Goal: Information Seeking & Learning: Understand process/instructions

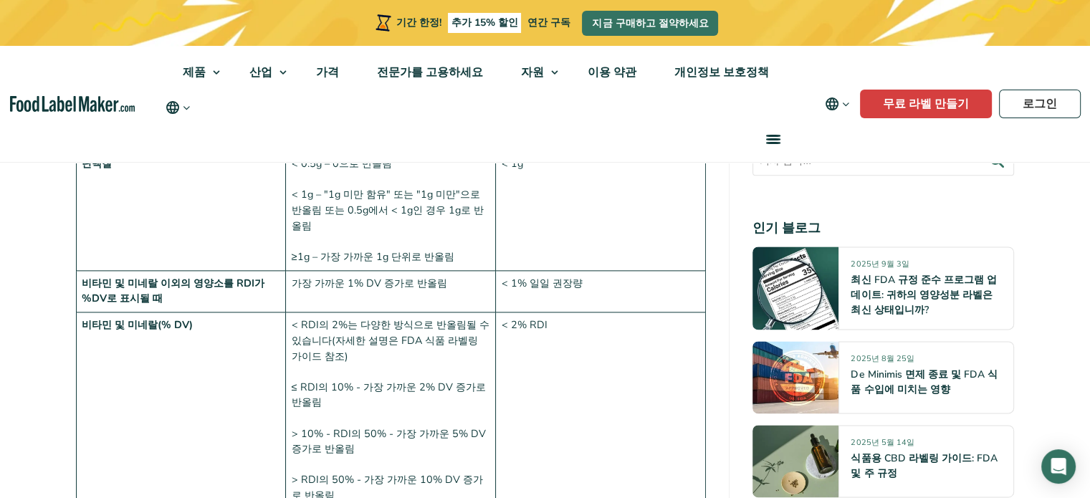
scroll to position [1901, 0]
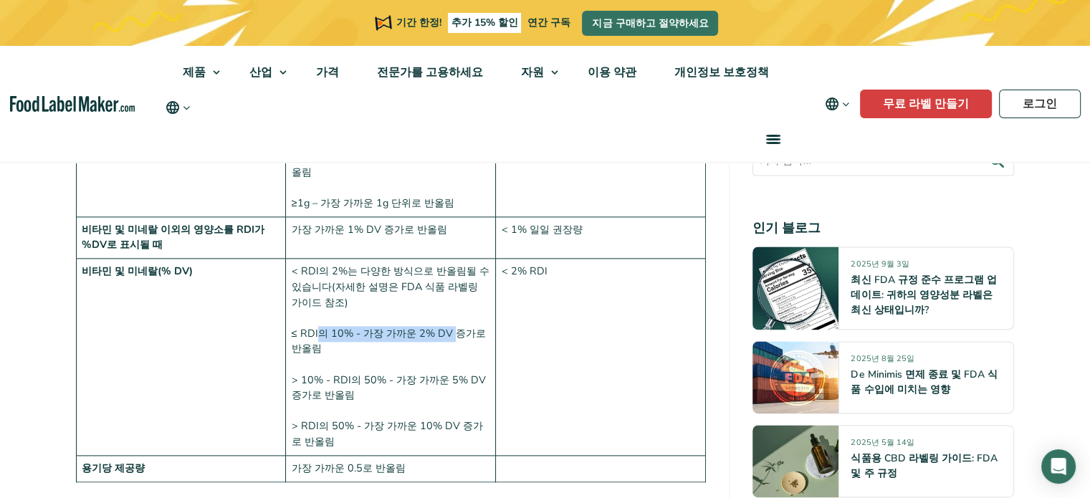
drag, startPoint x: 320, startPoint y: 295, endPoint x: 455, endPoint y: 295, distance: 134.7
click at [455, 326] on font "≤ RDI의 10% - 가장 가까운 2% DV 증가로 반올림" at bounding box center [389, 341] width 194 height 30
click at [431, 306] on td "< RDI의 2%는 다양한 방식으로 반올림될 수 있습니다(자세한 설명은 FDA 식품 라벨링 가이드 참조) ≤ RDI의 10% - 가장 가까운 …" at bounding box center [391, 357] width 210 height 197
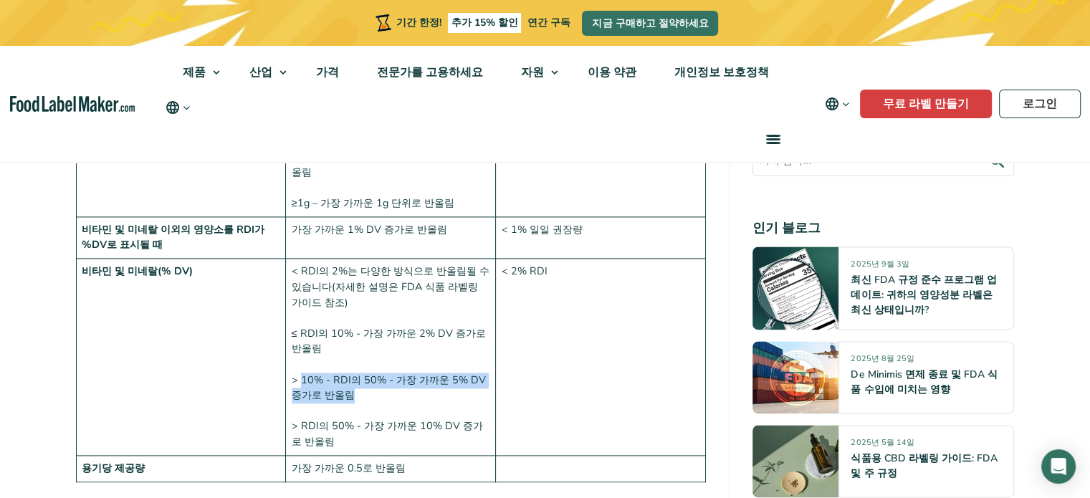
drag, startPoint x: 301, startPoint y: 338, endPoint x: 462, endPoint y: 358, distance: 162.4
click at [462, 358] on td "< RDI의 2%는 다양한 방식으로 반올림될 수 있습니다(자세한 설명은 FDA 식품 라벨링 가이드 참조) ≤ RDI의 10% - 가장 가까운 …" at bounding box center [391, 357] width 210 height 197
click at [407, 418] on font "> RDI의 50% - 가장 가까운 10% DV 증가로 반올림" at bounding box center [387, 433] width 191 height 30
click at [441, 326] on font "≤ RDI의 10% - 가장 가까운 2% DV 증가로 반올림" at bounding box center [389, 341] width 194 height 30
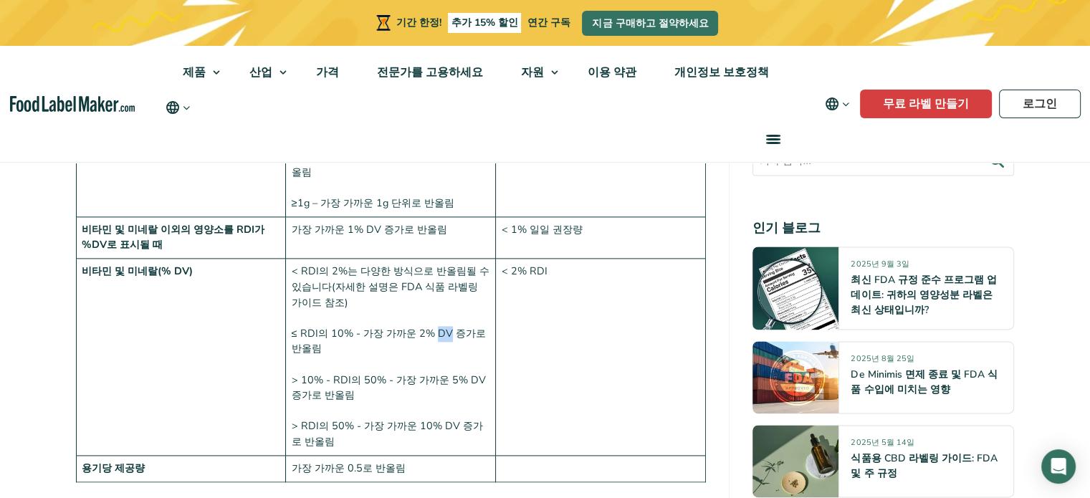
copy font "DV"
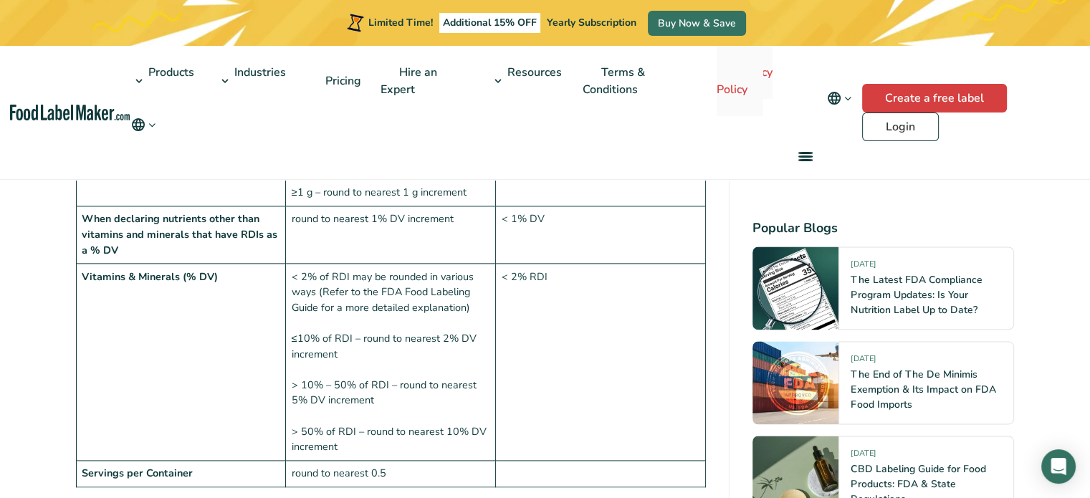
scroll to position [1895, 0]
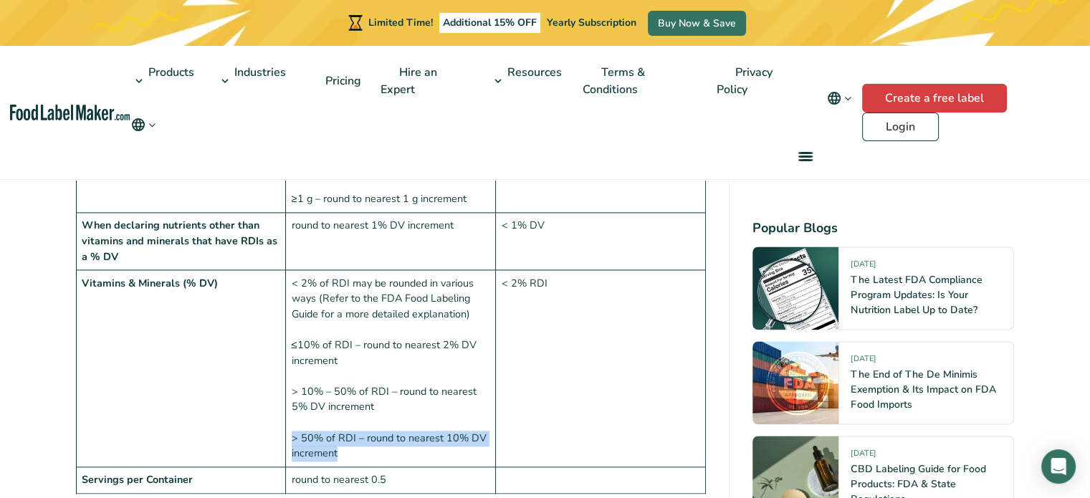
drag, startPoint x: 294, startPoint y: 402, endPoint x: 392, endPoint y: 416, distance: 99.2
click at [392, 416] on td "< 2% of RDI may be rounded in various ways (Refer to the FDA Food Labeling Guid…" at bounding box center [391, 368] width 210 height 197
copy td "> 50% of RDI – round to nearest 10% DV increment"
click at [310, 403] on td "< 2% of RDI may be rounded in various ways (Refer to the FDA Food Labeling Guid…" at bounding box center [391, 368] width 210 height 197
drag, startPoint x: 301, startPoint y: 400, endPoint x: 355, endPoint y: 405, distance: 54.7
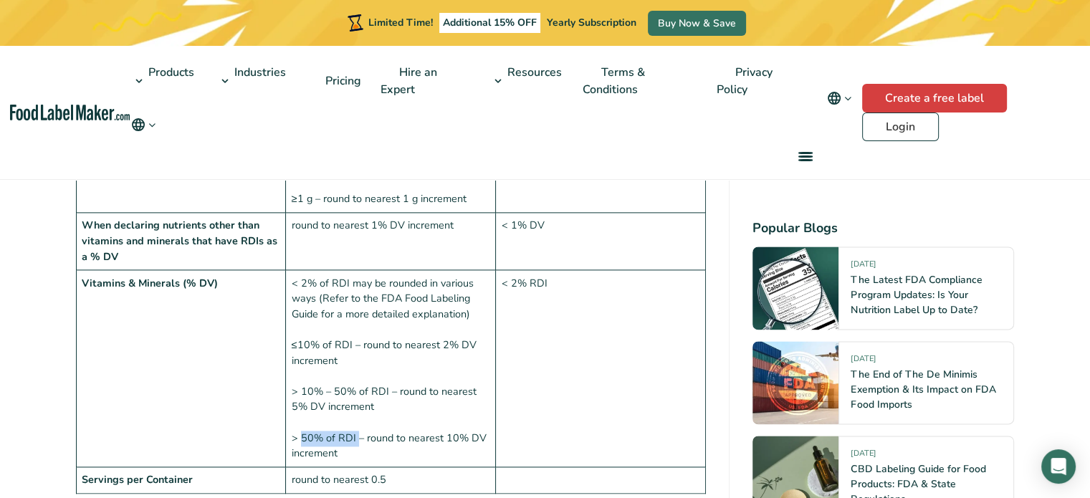
click at [355, 405] on td "< 2% of RDI may be rounded in various ways (Refer to the FDA Food Labeling Guid…" at bounding box center [391, 368] width 210 height 197
copy td "50% of RDI"
click at [470, 396] on td "< 2% of RDI may be rounded in various ways (Refer to the FDA Food Labeling Guid…" at bounding box center [391, 368] width 210 height 197
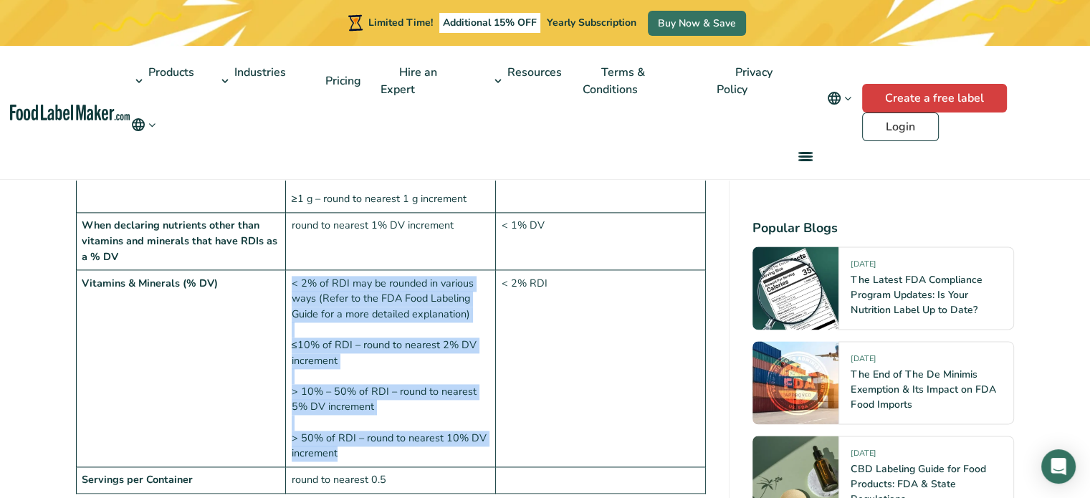
drag, startPoint x: 292, startPoint y: 247, endPoint x: 378, endPoint y: 413, distance: 187.2
click at [378, 413] on td "< 2% of RDI may be rounded in various ways (Refer to the FDA Food Labeling Guid…" at bounding box center [391, 368] width 210 height 197
click at [402, 394] on td "< 2% of RDI may be rounded in various ways (Refer to the FDA Food Labeling Guid…" at bounding box center [391, 368] width 210 height 197
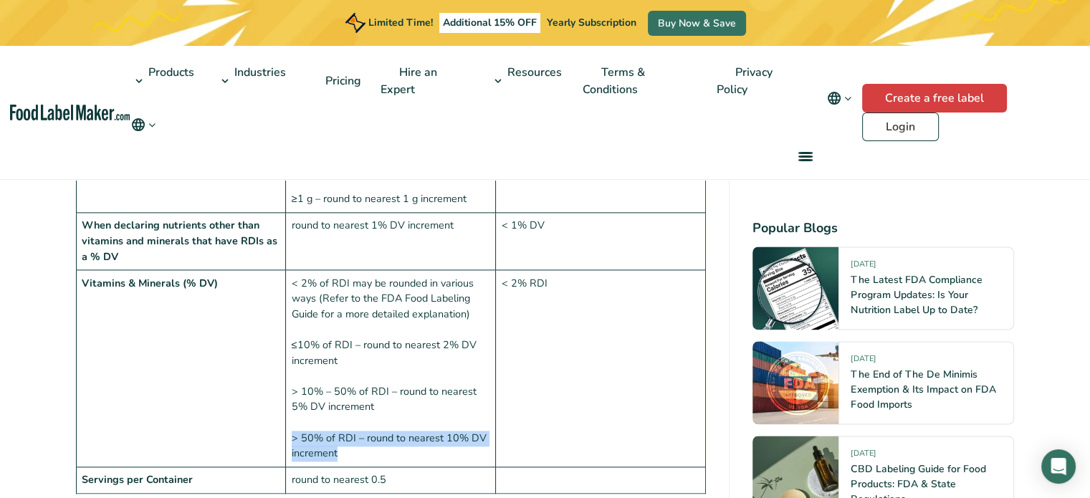
drag, startPoint x: 345, startPoint y: 421, endPoint x: 290, endPoint y: 405, distance: 57.4
click at [290, 405] on td "< 2% of RDI may be rounded in various ways (Refer to the FDA Food Labeling Guid…" at bounding box center [391, 368] width 210 height 197
copy td "> 50% of RDI – round to nearest 10% DV increment"
drag, startPoint x: 520, startPoint y: 406, endPoint x: 502, endPoint y: 414, distance: 18.9
click at [520, 406] on td "< 2% RDI" at bounding box center [601, 368] width 210 height 197
